Goal: Navigation & Orientation: Find specific page/section

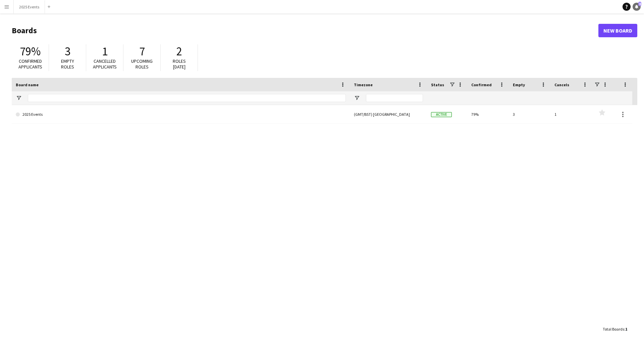
click at [638, 9] on link "Notifications 4" at bounding box center [636, 7] width 8 height 8
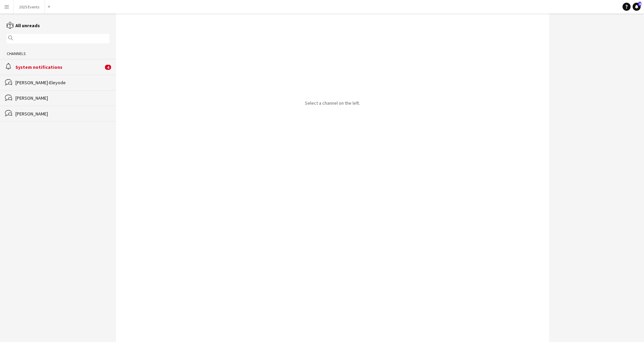
click at [12, 6] on button "Menu" at bounding box center [6, 6] width 13 height 13
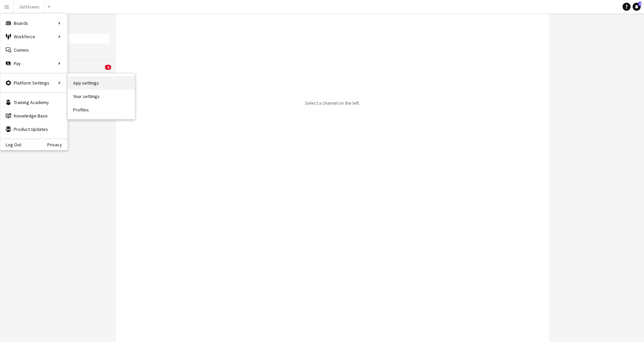
click at [89, 85] on link "App settings" at bounding box center [101, 82] width 67 height 13
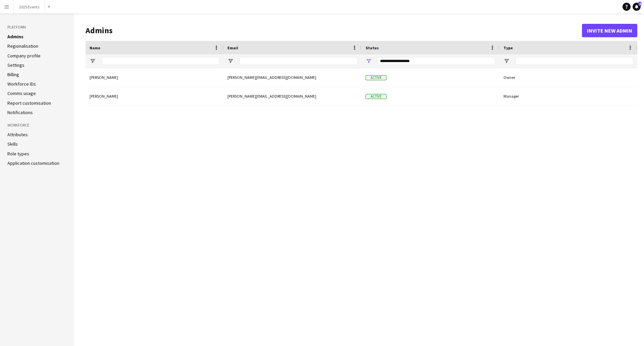
click at [34, 58] on link "Company profile" at bounding box center [23, 56] width 33 height 6
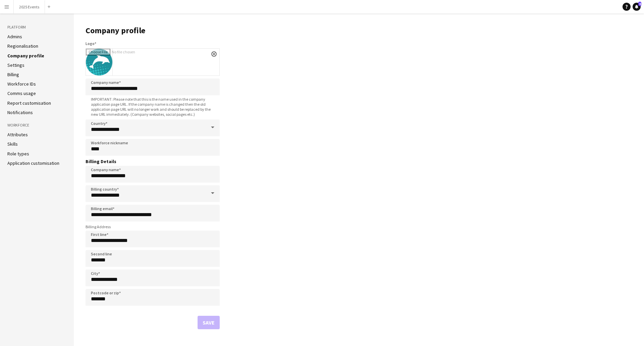
click at [19, 73] on link "Billing" at bounding box center [13, 74] width 12 height 6
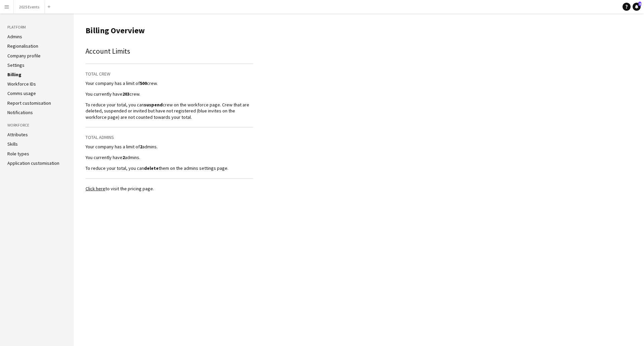
click at [96, 186] on link "Click here" at bounding box center [95, 188] width 20 height 6
click at [27, 6] on button "2025 Events Close" at bounding box center [29, 6] width 31 height 13
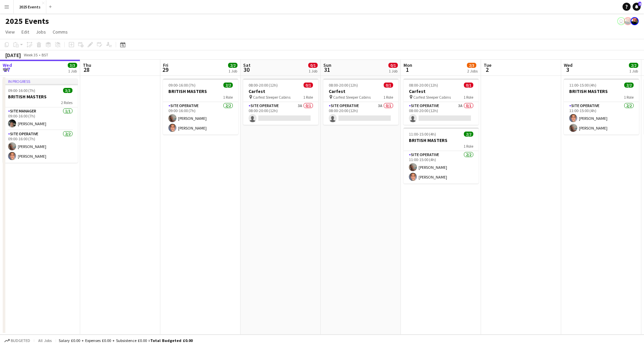
scroll to position [0, 246]
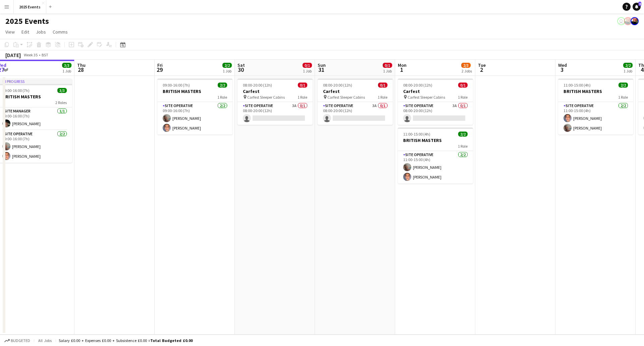
drag, startPoint x: 232, startPoint y: 198, endPoint x: 163, endPoint y: 204, distance: 69.4
click at [163, 204] on app-calendar-viewport "Sun 24 43/48 2 Jobs Mon 25 20/20 2 Jobs Tue 26 3/4 1 Job Wed 27 3/3 1 Job Thu 2…" at bounding box center [322, 197] width 644 height 275
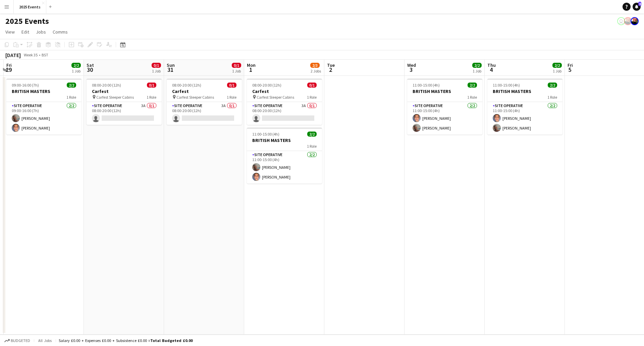
drag, startPoint x: 405, startPoint y: 202, endPoint x: 283, endPoint y: 204, distance: 122.0
click at [284, 203] on app-calendar-viewport "Tue 26 3/4 1 Job Wed 27 3/3 1 Job Thu 28 Fri 29 2/2 1 Job Sat 30 0/1 1 Job Sun …" at bounding box center [322, 197] width 644 height 275
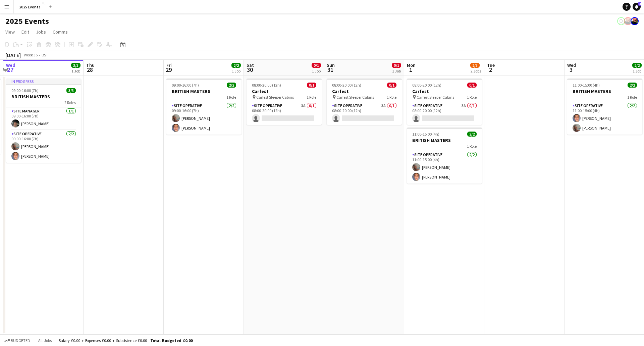
drag, startPoint x: 331, startPoint y: 212, endPoint x: 566, endPoint y: 200, distance: 235.9
click at [566, 200] on app-calendar-viewport "Mon 25 20/20 2 Jobs Tue 26 3/4 1 Job Wed 27 3/3 1 Job Thu 28 Fri 29 2/2 1 Job S…" at bounding box center [322, 197] width 644 height 275
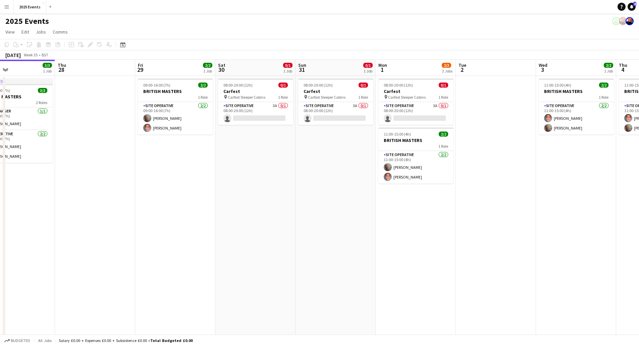
drag, startPoint x: 281, startPoint y: 223, endPoint x: 175, endPoint y: 221, distance: 105.6
click at [154, 222] on app-calendar-viewport "Sun 24 43/48 2 Jobs Mon 25 20/20 2 Jobs Tue 26 3/4 1 Job Wed 27 3/3 1 Job Thu 2…" at bounding box center [319, 206] width 639 height 293
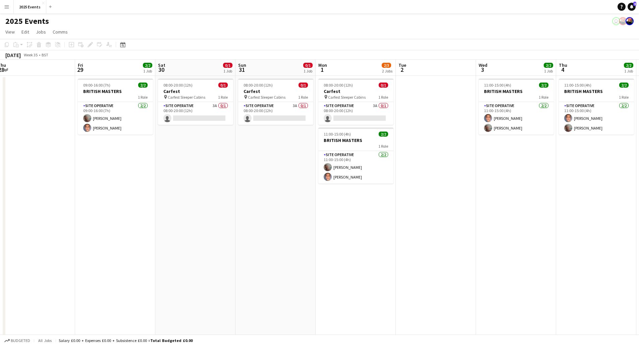
scroll to position [0, 266]
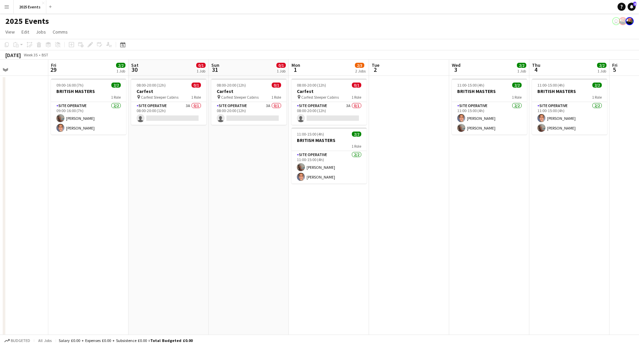
drag, startPoint x: 259, startPoint y: 231, endPoint x: 159, endPoint y: 236, distance: 100.7
click at [159, 236] on app-calendar-viewport "Tue 26 3/4 1 Job Wed 27 3/3 1 Job Thu 28 Fri 29 2/2 1 Job Sat 30 0/1 1 Job Sun …" at bounding box center [319, 206] width 639 height 293
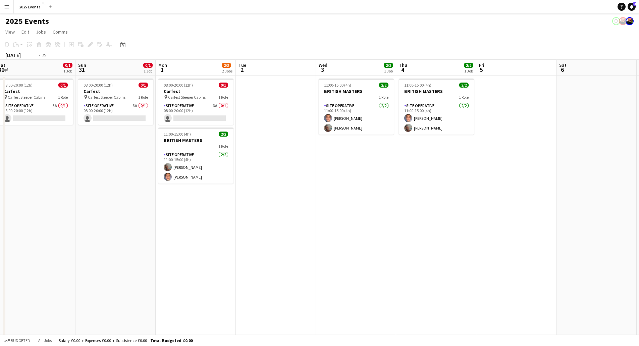
drag, startPoint x: 232, startPoint y: 237, endPoint x: 66, endPoint y: 241, distance: 166.0
click at [66, 241] on app-calendar-viewport "Wed 27 3/3 1 Job Thu 28 Fri 29 2/2 1 Job Sat 30 0/1 1 Job Sun 31 0/1 1 Job Mon …" at bounding box center [319, 206] width 639 height 293
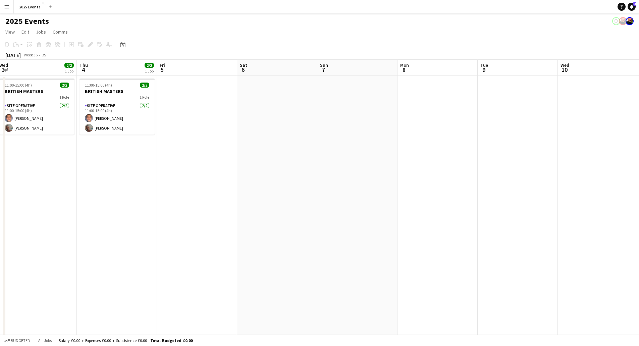
drag, startPoint x: 224, startPoint y: 234, endPoint x: 184, endPoint y: 233, distance: 39.6
click at [136, 235] on app-calendar-viewport "Mon 1 2/3 2 Jobs Tue 2 Wed 3 2/2 1 Job Thu 4 2/2 1 Job Fri 5 Sat 6 Sun 7 Mon 8 …" at bounding box center [319, 206] width 639 height 293
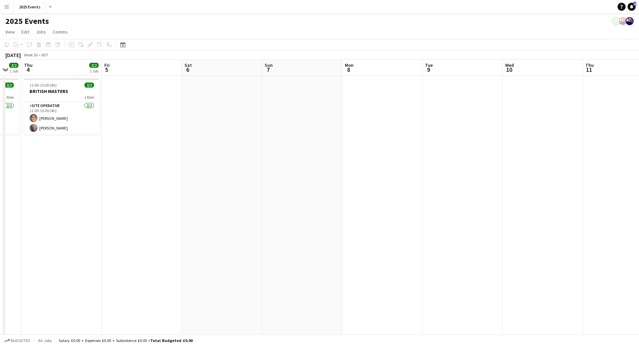
drag, startPoint x: 177, startPoint y: 234, endPoint x: 155, endPoint y: 235, distance: 22.1
click at [167, 235] on app-calendar-viewport "Mon 1 2/3 2 Jobs Tue 2 Wed 3 2/2 1 Job Thu 4 2/2 1 Job Fri 5 Sat 6 Sun 7 Mon 8 …" at bounding box center [319, 206] width 639 height 293
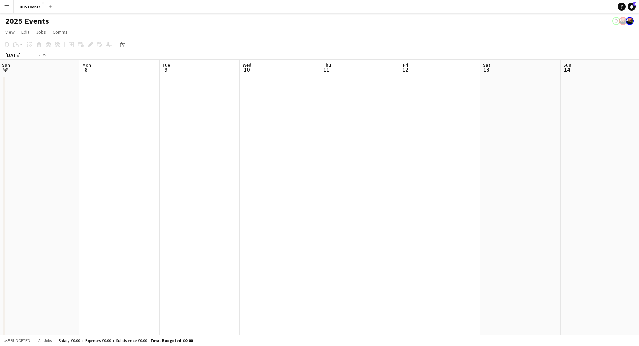
drag, startPoint x: 315, startPoint y: 223, endPoint x: 205, endPoint y: 229, distance: 109.4
click at [205, 229] on app-calendar-viewport "Thu 4 2/2 1 Job Fri 5 Sat 6 Sun 7 Mon 8 Tue 9 Wed 10 Thu 11 Fri 12 Sat 13 Sun 1…" at bounding box center [319, 206] width 639 height 293
drag, startPoint x: 205, startPoint y: 229, endPoint x: 547, endPoint y: 186, distance: 344.5
click at [543, 186] on app-calendar-viewport "Tue 2 Wed 3 2/2 1 Job Thu 4 2/2 1 Job Fri 5 Sat 6 Sun 7 Mon 8 Tue 9 Wed 10 Thu …" at bounding box center [319, 206] width 639 height 293
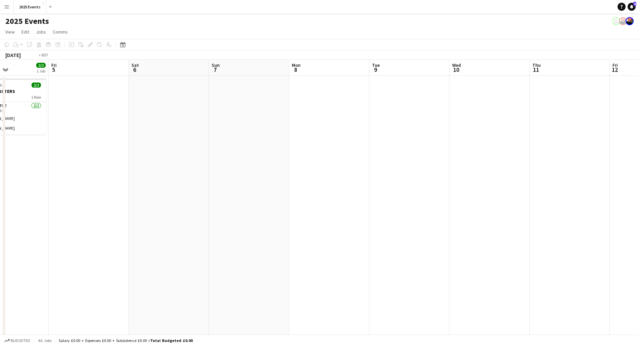
drag, startPoint x: 367, startPoint y: 206, endPoint x: 528, endPoint y: 195, distance: 160.9
click at [532, 195] on app-calendar-viewport "Tue 2 Wed 3 2/2 1 Job Thu 4 2/2 1 Job Fri 5 Sat 6 Sun 7 Mon 8 Tue 9 Wed 10 Thu …" at bounding box center [319, 206] width 639 height 293
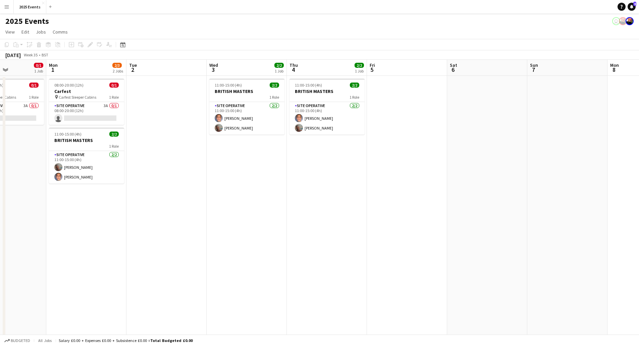
drag, startPoint x: 252, startPoint y: 216, endPoint x: 301, endPoint y: 205, distance: 50.2
click at [388, 196] on app-calendar-viewport "Fri 29 2/2 1 Job Sat 30 0/1 1 Job Sun 31 0/1 1 Job Mon 1 2/3 2 Jobs Tue 2 Wed 3…" at bounding box center [319, 206] width 639 height 293
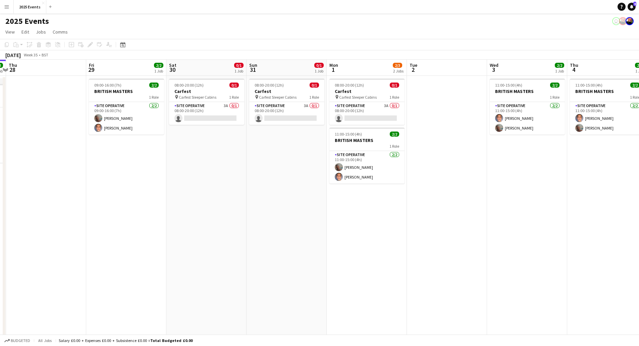
drag, startPoint x: 193, startPoint y: 220, endPoint x: 342, endPoint y: 220, distance: 148.5
click at [341, 220] on app-calendar-viewport "Tue 26 3/4 1 Job Wed 27 3/3 1 Job Thu 28 Fri 29 2/2 1 Job Sat 30 0/1 1 Job Sun …" at bounding box center [319, 206] width 639 height 293
